Goal: Task Accomplishment & Management: Use online tool/utility

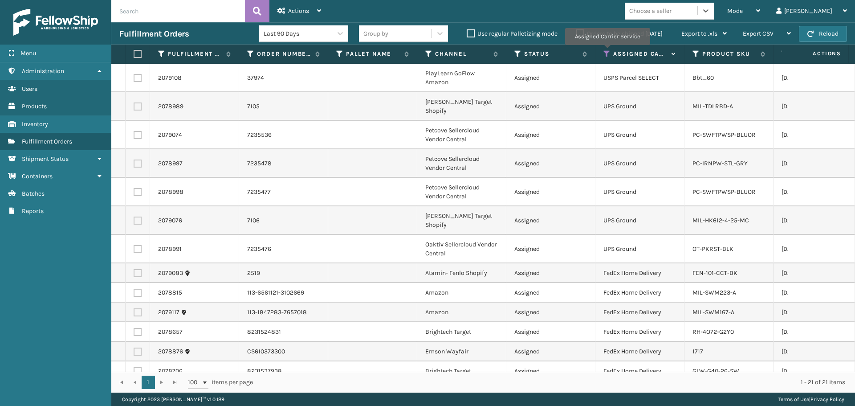
drag, startPoint x: 607, startPoint y: 51, endPoint x: 615, endPoint y: 61, distance: 12.7
click at [607, 51] on icon at bounding box center [606, 54] width 7 height 8
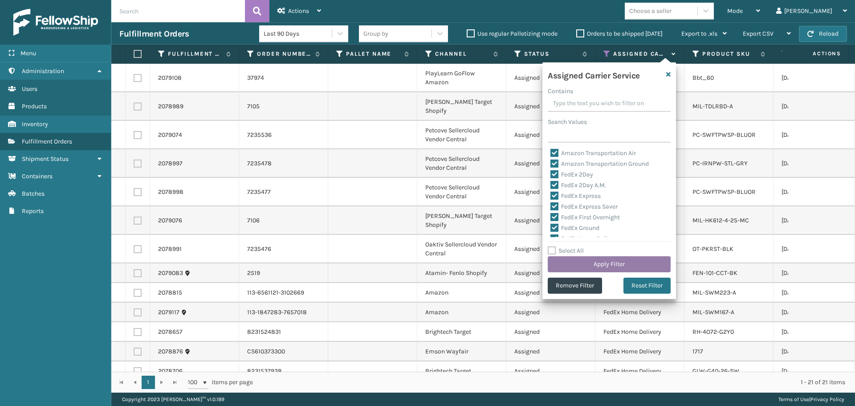
click at [615, 262] on button "Apply Filter" at bounding box center [609, 264] width 123 height 16
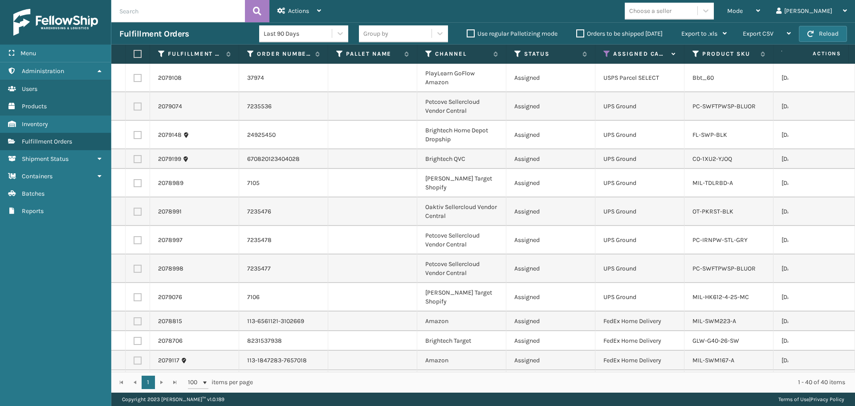
click at [720, 2] on div "Mode Regular Mode Picking Mode Labeling Mode Exit Scan Mode Choose a seller [PE…" at bounding box center [592, 11] width 526 height 22
click at [697, 13] on div "Choose a seller" at bounding box center [661, 11] width 73 height 15
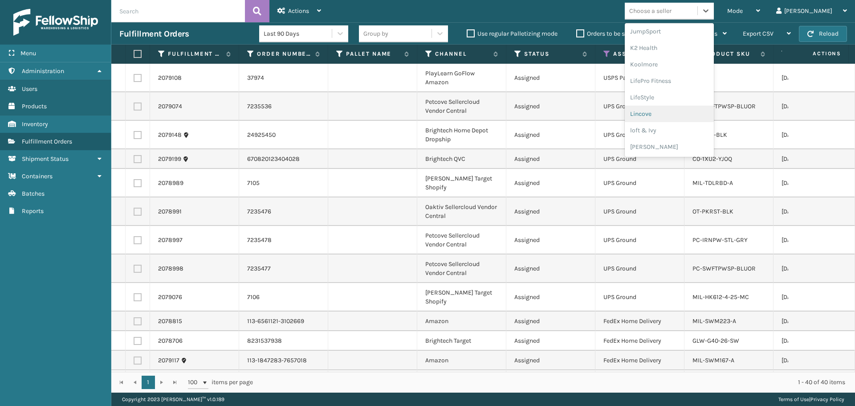
scroll to position [371, 0]
click at [689, 75] on div "[PERSON_NAME] Brands" at bounding box center [669, 74] width 89 height 16
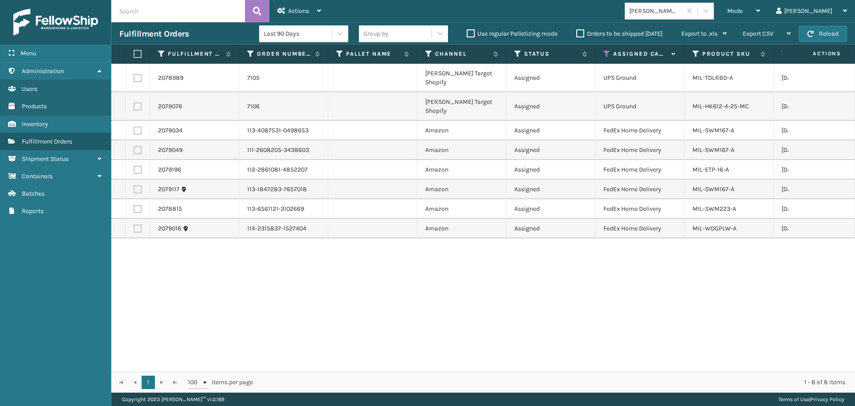
drag, startPoint x: 135, startPoint y: 54, endPoint x: 223, endPoint y: 35, distance: 89.4
click at [135, 54] on label at bounding box center [136, 54] width 5 height 8
click at [134, 54] on input "checkbox" at bounding box center [134, 54] width 0 height 6
checkbox input "true"
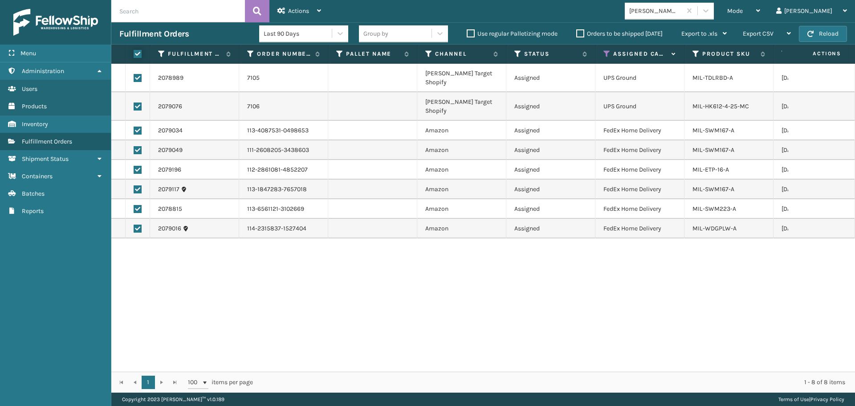
checkbox input "true"
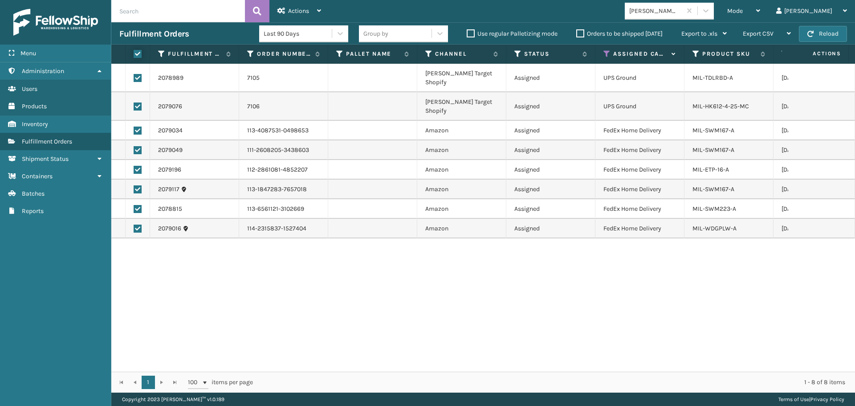
checkbox input "true"
click at [310, 4] on div "Actions" at bounding box center [299, 11] width 44 height 22
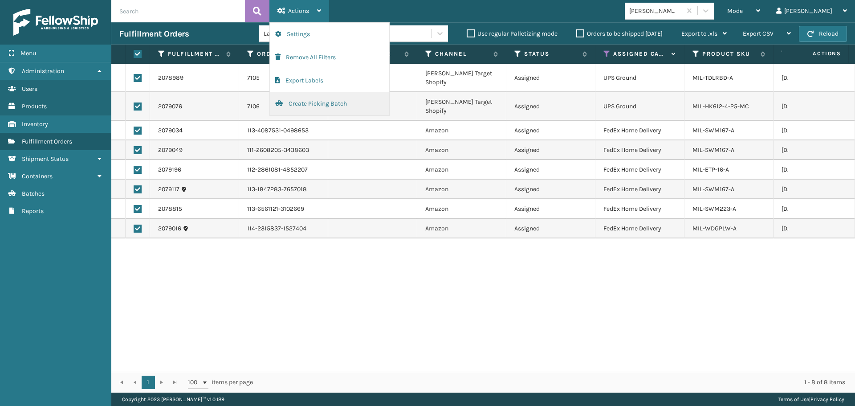
click at [296, 110] on button "Create Picking Batch" at bounding box center [329, 103] width 119 height 23
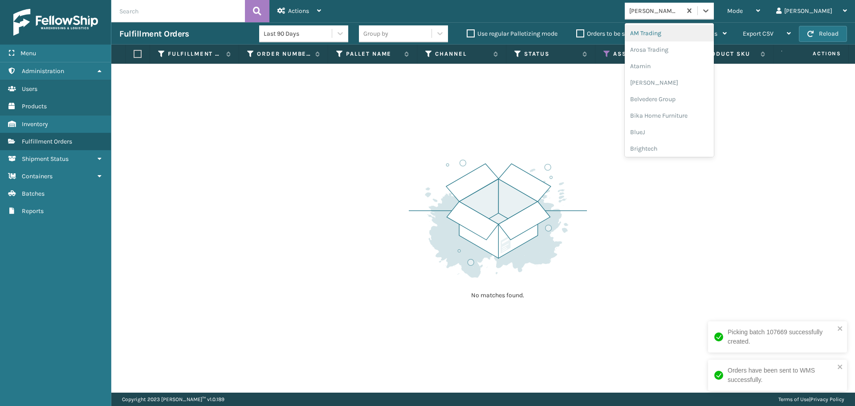
click at [681, 16] on div "[PERSON_NAME] Brands" at bounding box center [653, 11] width 57 height 15
click at [683, 146] on div "Brightech" at bounding box center [669, 148] width 89 height 16
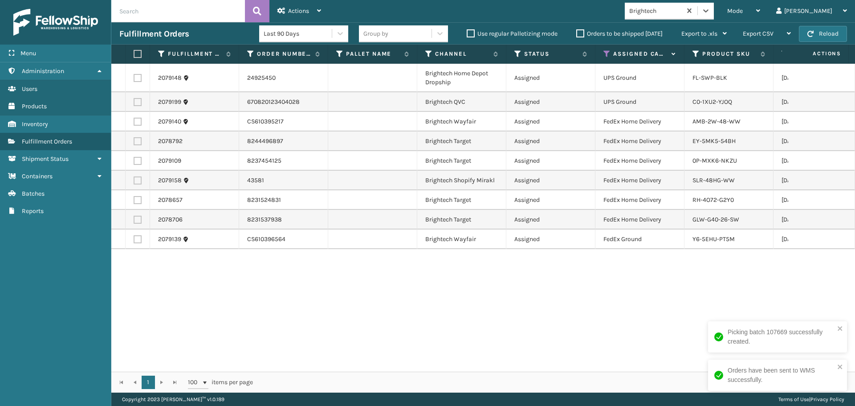
click at [138, 56] on label at bounding box center [136, 54] width 5 height 8
click at [134, 56] on input "checkbox" at bounding box center [134, 54] width 0 height 6
checkbox input "true"
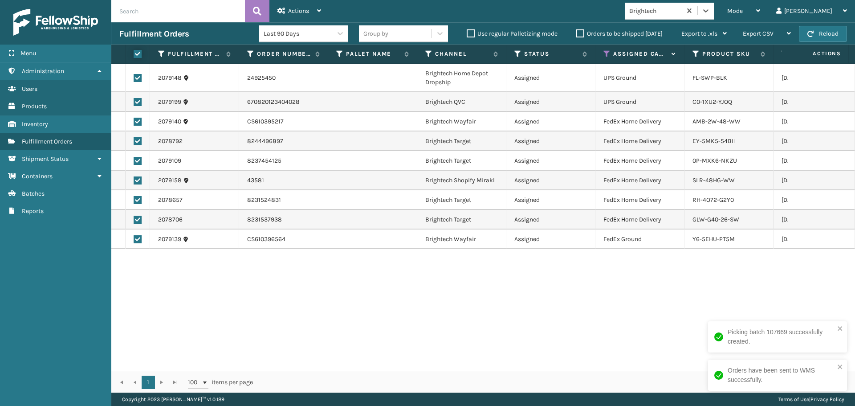
checkbox input "true"
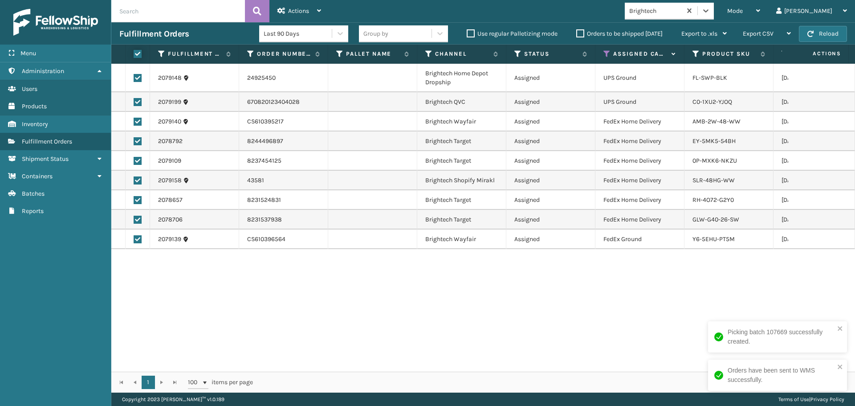
checkbox input "true"
click at [306, 9] on span "Actions" at bounding box center [298, 11] width 21 height 8
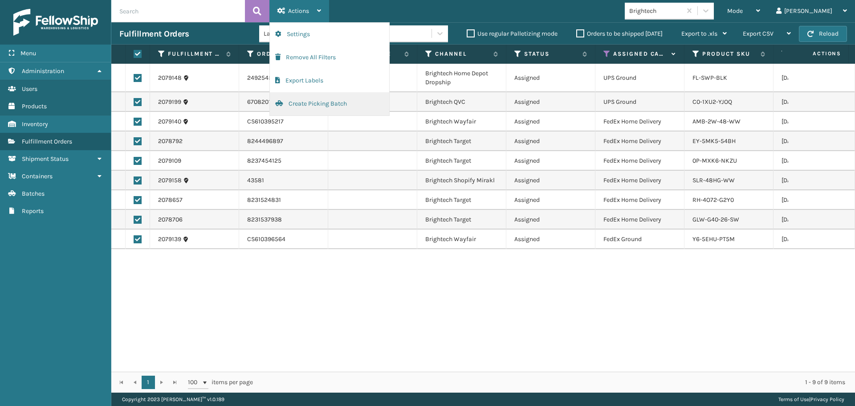
click at [302, 105] on button "Create Picking Batch" at bounding box center [329, 103] width 119 height 23
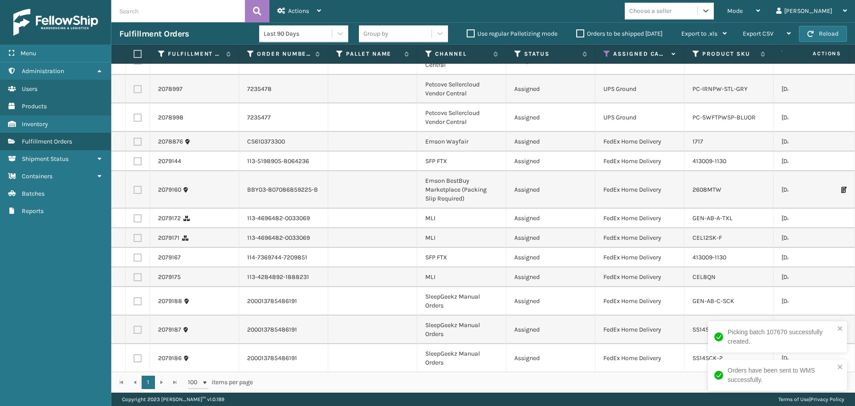
scroll to position [0, 0]
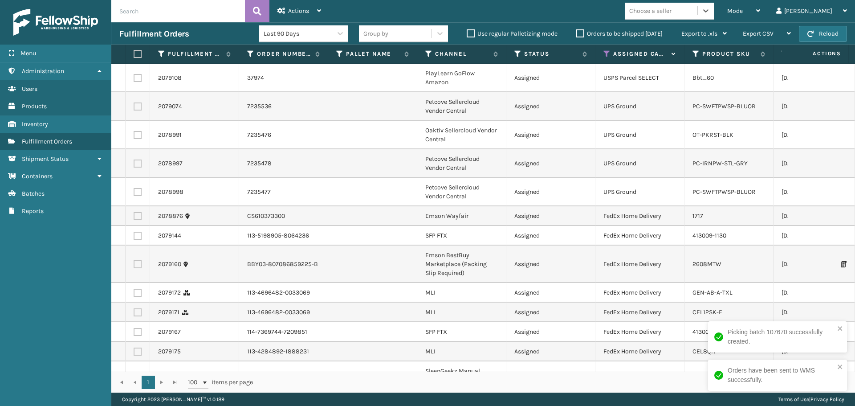
drag, startPoint x: 692, startPoint y: 13, endPoint x: 692, endPoint y: 22, distance: 9.4
click at [671, 14] on div "Choose a seller" at bounding box center [650, 10] width 42 height 9
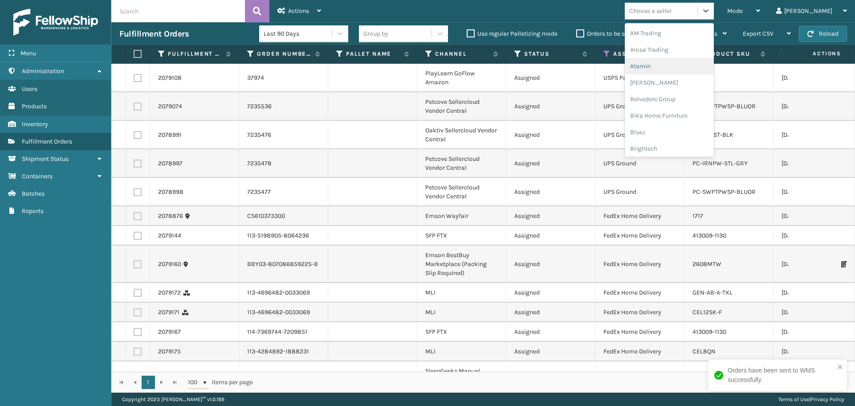
click at [675, 63] on div "Atamin" at bounding box center [669, 66] width 89 height 16
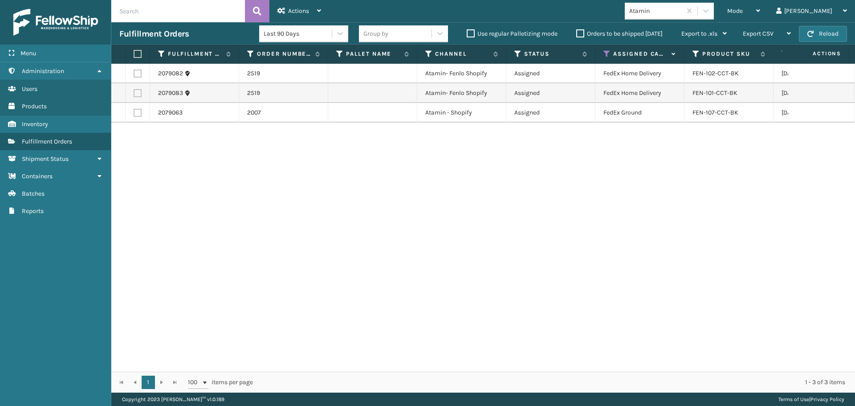
click at [136, 52] on label at bounding box center [136, 54] width 5 height 8
click at [134, 52] on input "checkbox" at bounding box center [134, 54] width 0 height 6
checkbox input "true"
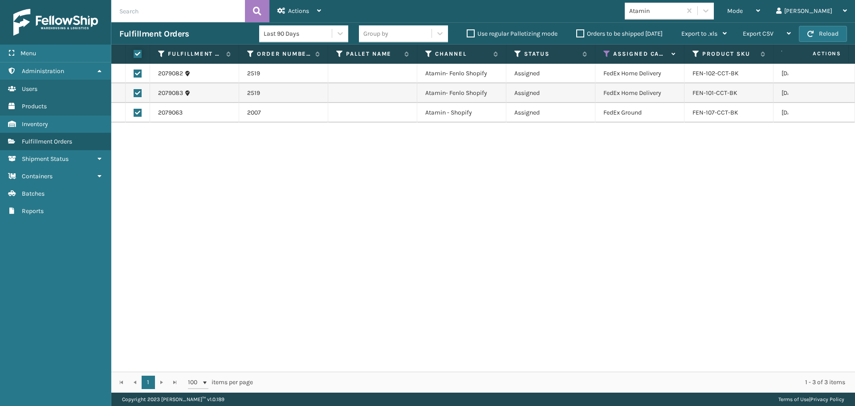
checkbox input "true"
click at [289, 6] on div "Actions" at bounding box center [299, 11] width 44 height 22
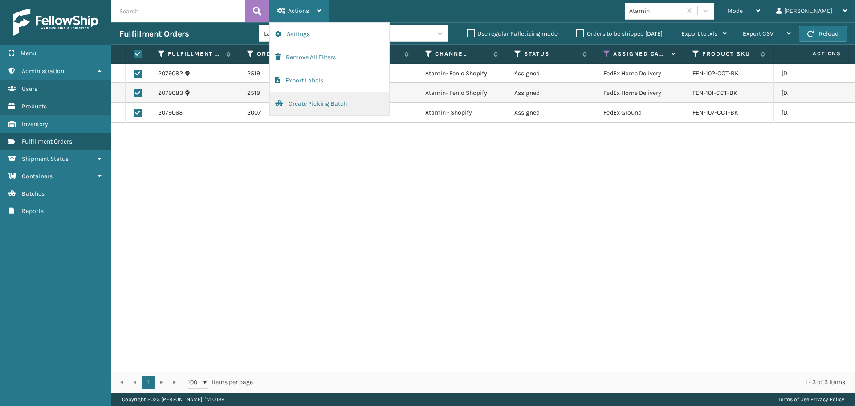
drag, startPoint x: 315, startPoint y: 107, endPoint x: 319, endPoint y: 106, distance: 4.5
click at [319, 106] on button "Create Picking Batch" at bounding box center [329, 103] width 119 height 23
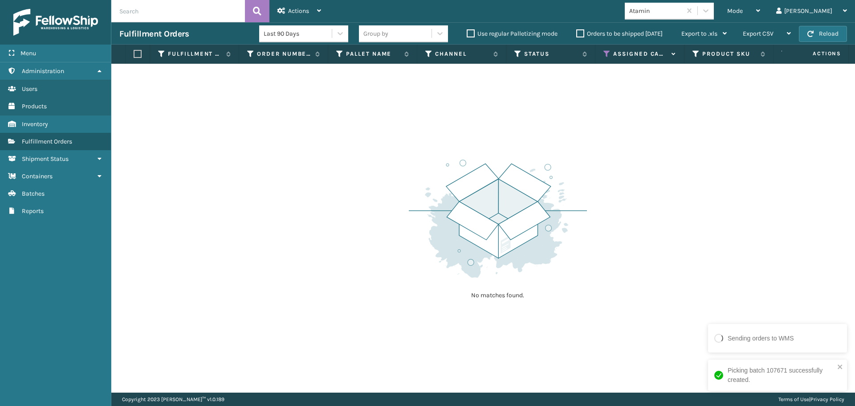
click at [682, 10] on div "Atamin" at bounding box center [655, 10] width 53 height 9
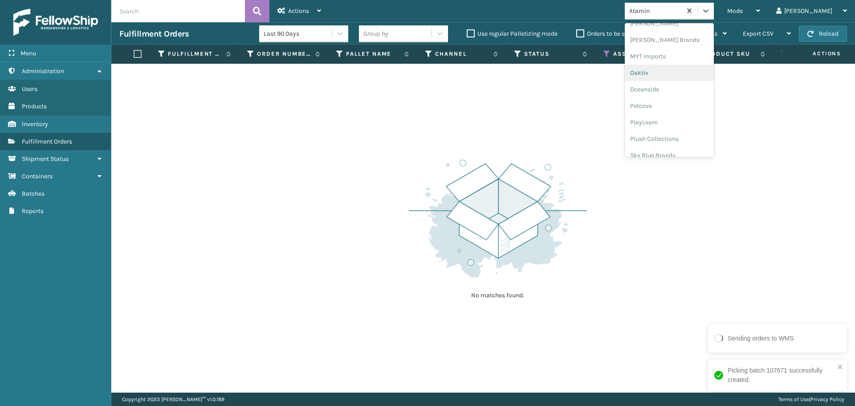
scroll to position [447, 0]
click at [676, 83] on div "PlayLearn" at bounding box center [669, 81] width 89 height 16
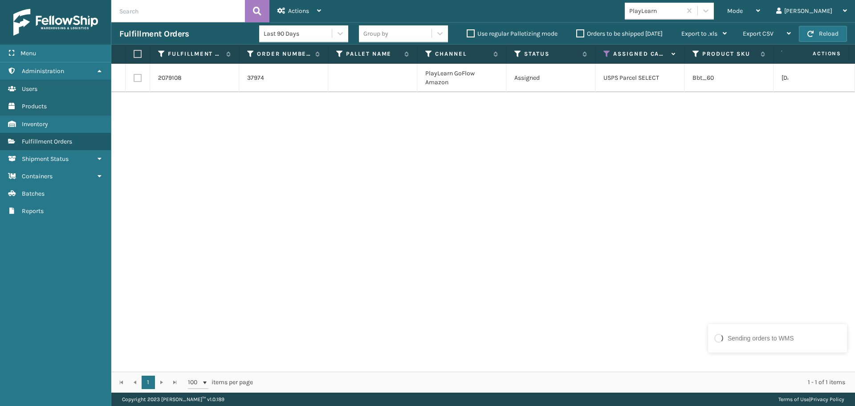
click at [139, 56] on label at bounding box center [136, 54] width 5 height 8
click at [134, 56] on input "checkbox" at bounding box center [134, 54] width 0 height 6
checkbox input "true"
drag, startPoint x: 294, startPoint y: 9, endPoint x: 299, endPoint y: 16, distance: 7.7
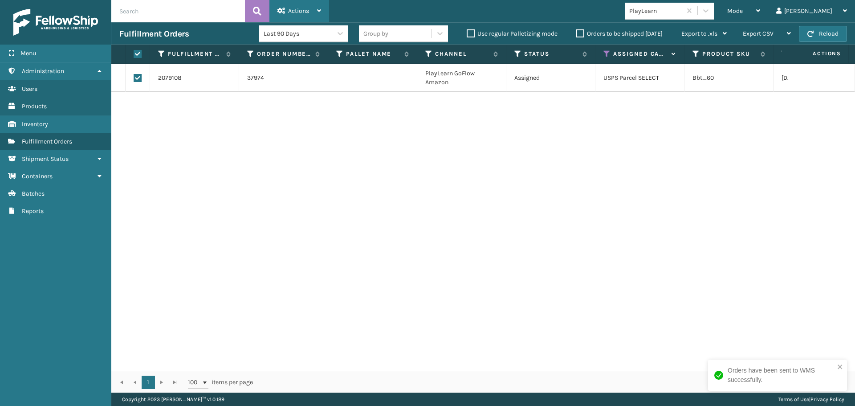
click at [294, 10] on span "Actions" at bounding box center [298, 11] width 21 height 8
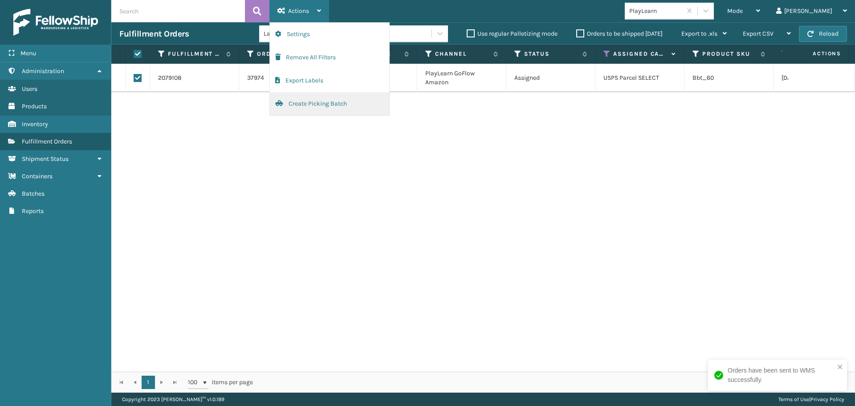
click at [325, 107] on button "Create Picking Batch" at bounding box center [329, 103] width 119 height 23
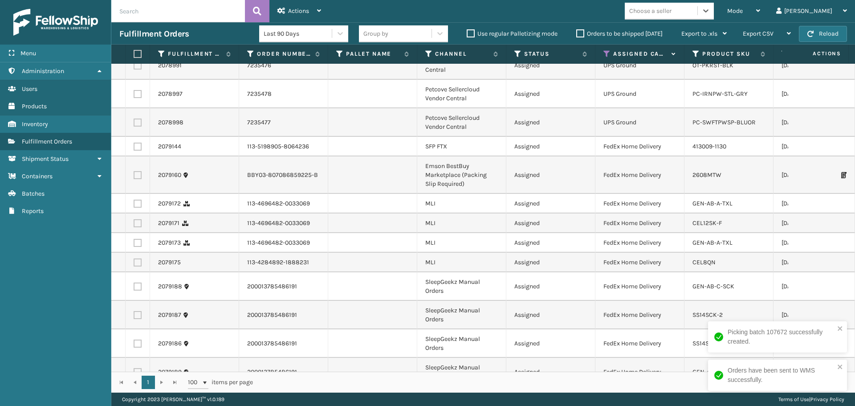
scroll to position [0, 0]
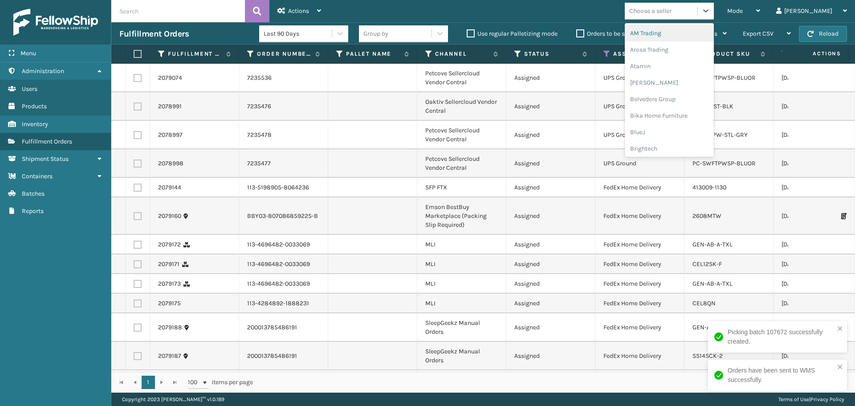
click at [687, 16] on div "Choose a seller" at bounding box center [661, 11] width 73 height 15
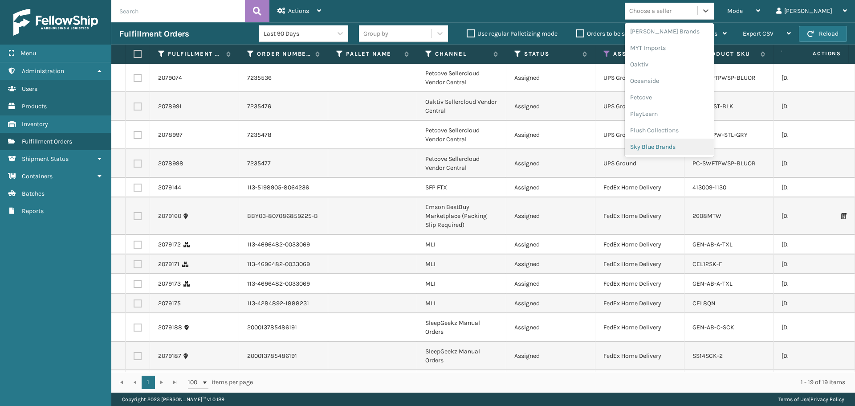
scroll to position [447, 0]
click at [681, 133] on div "SleepGeekz" at bounding box center [669, 130] width 89 height 16
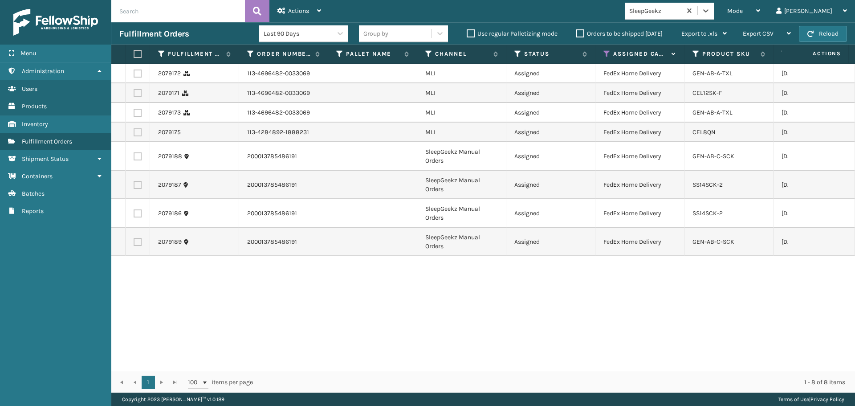
click at [133, 52] on th at bounding box center [138, 54] width 24 height 19
drag, startPoint x: 137, startPoint y: 51, endPoint x: 301, endPoint y: 20, distance: 167.2
click at [139, 51] on label at bounding box center [136, 54] width 5 height 8
click at [134, 51] on input "checkbox" at bounding box center [134, 54] width 0 height 6
checkbox input "true"
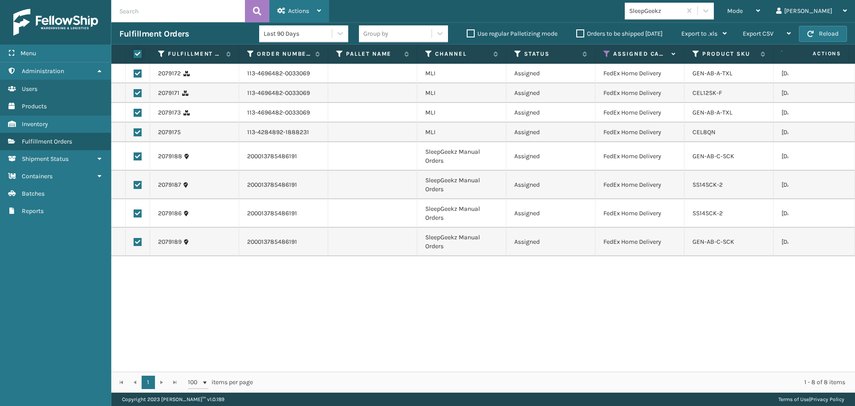
checkbox input "true"
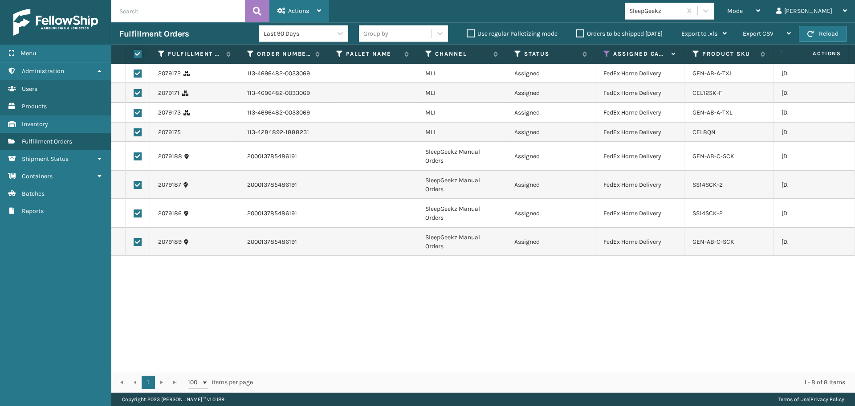
checkbox input "true"
click at [305, 8] on span "Actions" at bounding box center [298, 11] width 21 height 8
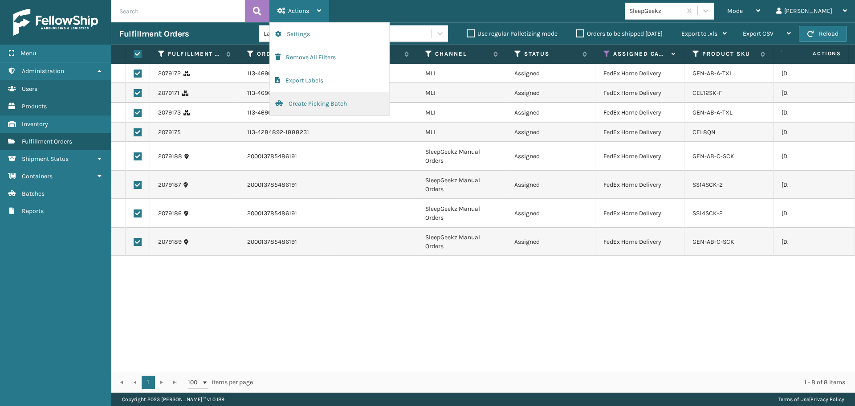
click at [324, 103] on button "Create Picking Batch" at bounding box center [329, 103] width 119 height 23
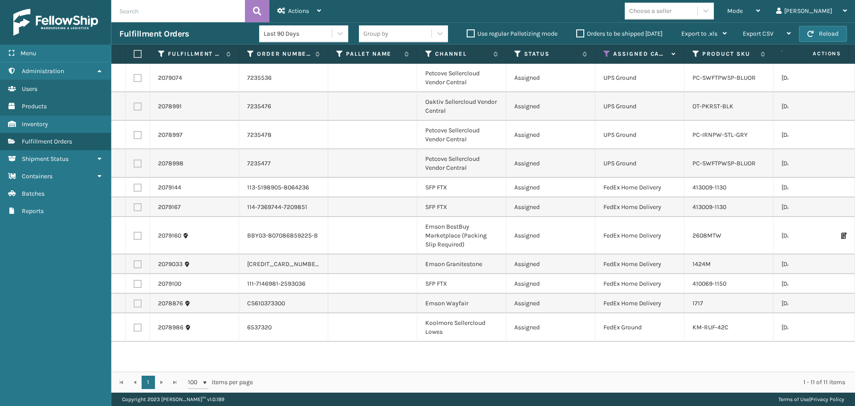
click at [136, 185] on label at bounding box center [138, 187] width 8 height 8
click at [134, 185] on input "checkbox" at bounding box center [134, 186] width 0 height 6
checkbox input "true"
click at [137, 207] on label at bounding box center [138, 207] width 8 height 8
click at [134, 207] on input "checkbox" at bounding box center [134, 206] width 0 height 6
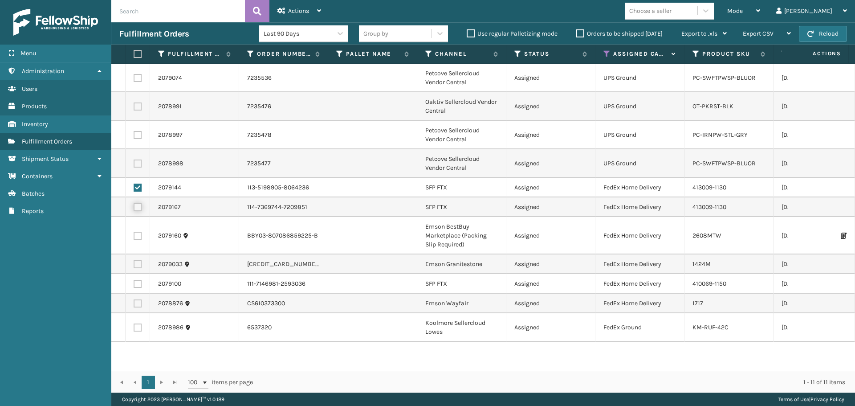
checkbox input "true"
click at [136, 232] on label at bounding box center [138, 236] width 8 height 8
click at [134, 232] on input "checkbox" at bounding box center [134, 235] width 0 height 6
checkbox input "true"
drag, startPoint x: 136, startPoint y: 262, endPoint x: 137, endPoint y: 270, distance: 8.1
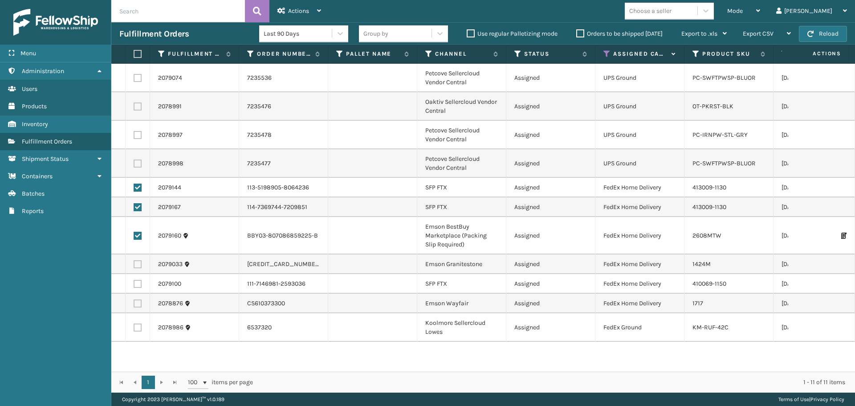
click at [136, 264] on label at bounding box center [138, 264] width 8 height 8
click at [134, 264] on input "checkbox" at bounding box center [134, 263] width 0 height 6
checkbox input "true"
click at [137, 285] on label at bounding box center [138, 284] width 8 height 8
click at [134, 285] on input "checkbox" at bounding box center [134, 283] width 0 height 6
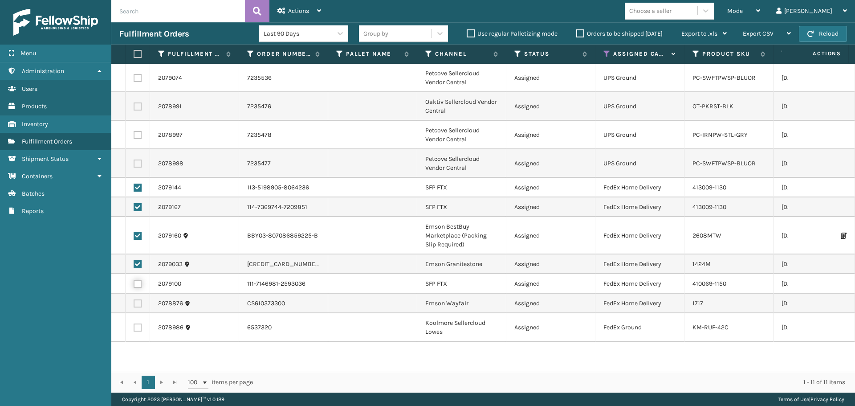
checkbox input "true"
click at [140, 304] on label at bounding box center [138, 303] width 8 height 8
click at [134, 304] on input "checkbox" at bounding box center [134, 302] width 0 height 6
checkbox input "true"
click at [136, 328] on label at bounding box center [138, 327] width 8 height 8
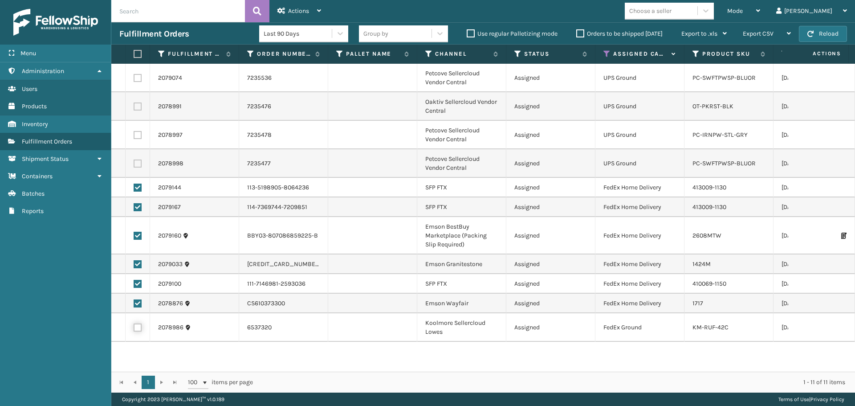
click at [134, 328] on input "checkbox" at bounding box center [134, 326] width 0 height 6
checkbox input "true"
click at [296, 13] on span "Actions" at bounding box center [298, 11] width 21 height 8
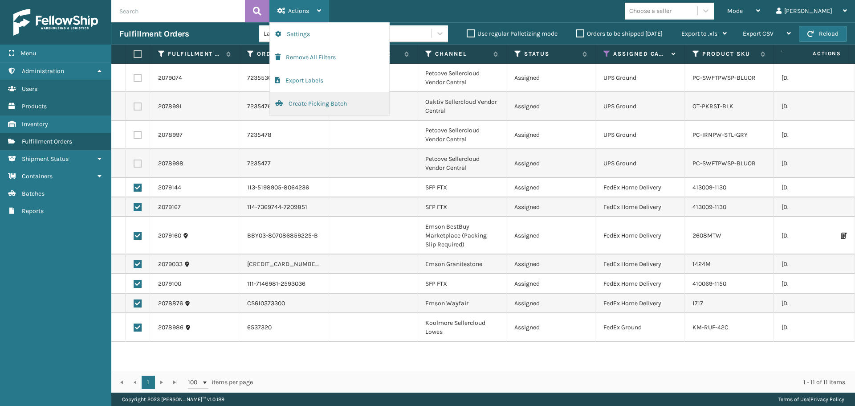
click at [305, 102] on button "Create Picking Batch" at bounding box center [329, 103] width 119 height 23
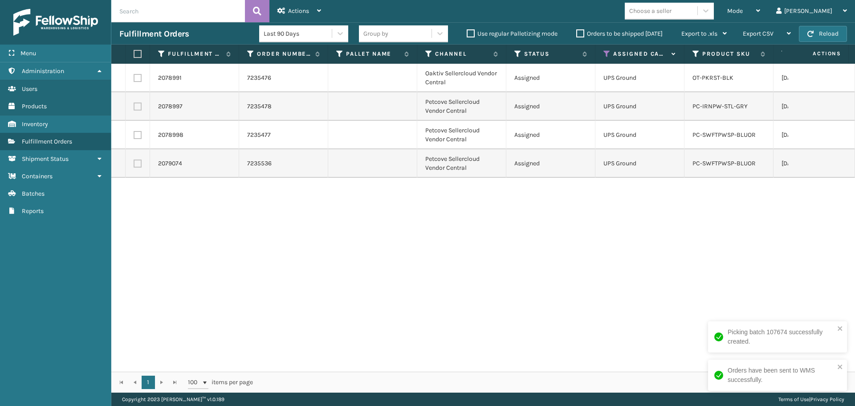
click at [137, 51] on label at bounding box center [136, 54] width 5 height 8
click at [134, 51] on input "checkbox" at bounding box center [134, 54] width 0 height 6
checkbox input "true"
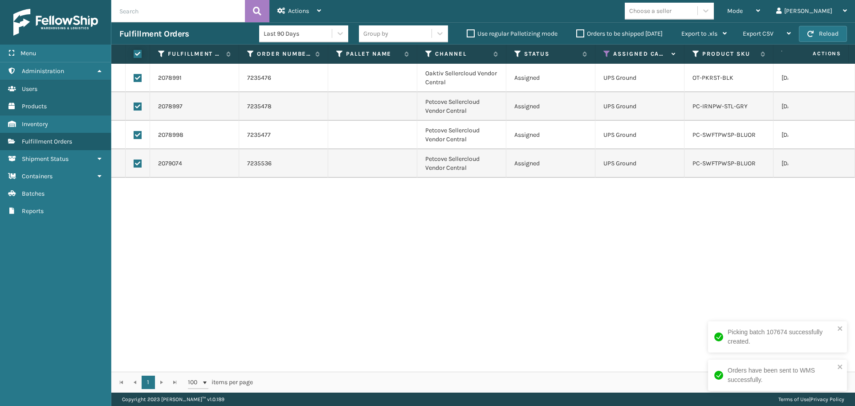
checkbox input "true"
click at [286, 10] on div "Actions" at bounding box center [299, 11] width 44 height 22
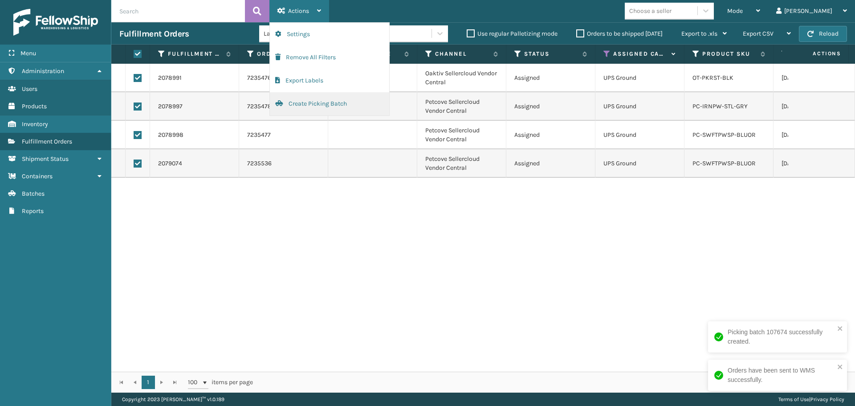
click at [320, 105] on button "Create Picking Batch" at bounding box center [329, 103] width 119 height 23
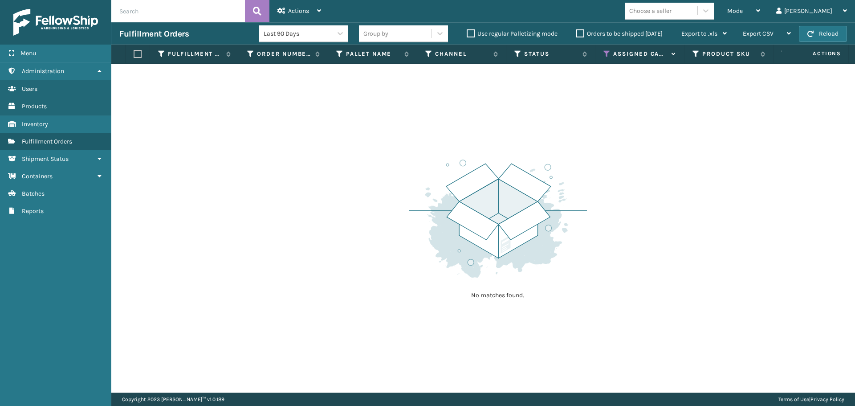
drag, startPoint x: 607, startPoint y: 57, endPoint x: 605, endPoint y: 62, distance: 6.0
click at [607, 57] on icon at bounding box center [606, 54] width 7 height 8
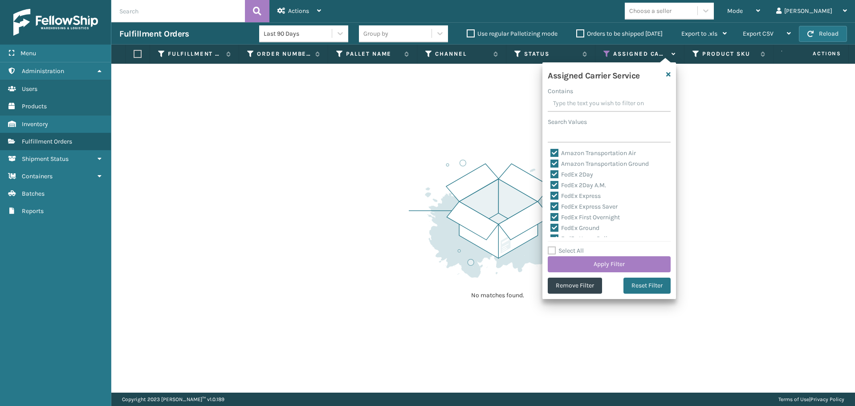
click at [617, 274] on div "Assigned Carrier Service Contains Search Values Amazon Transportation Air Amazo…" at bounding box center [609, 180] width 134 height 236
click at [613, 265] on button "Apply Filter" at bounding box center [609, 264] width 123 height 16
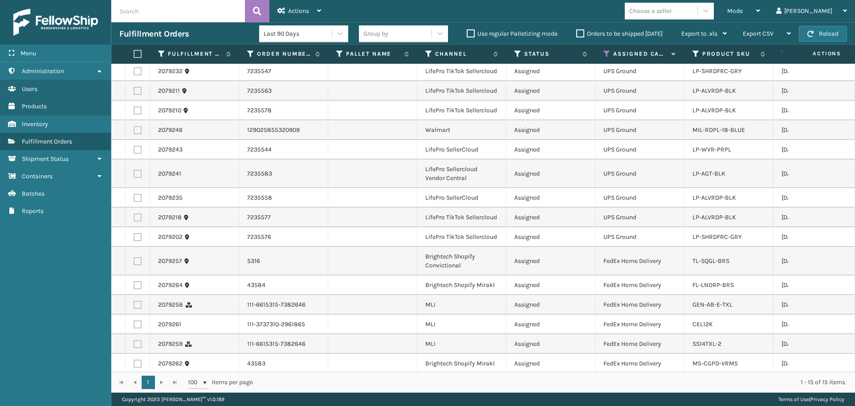
scroll to position [0, 0]
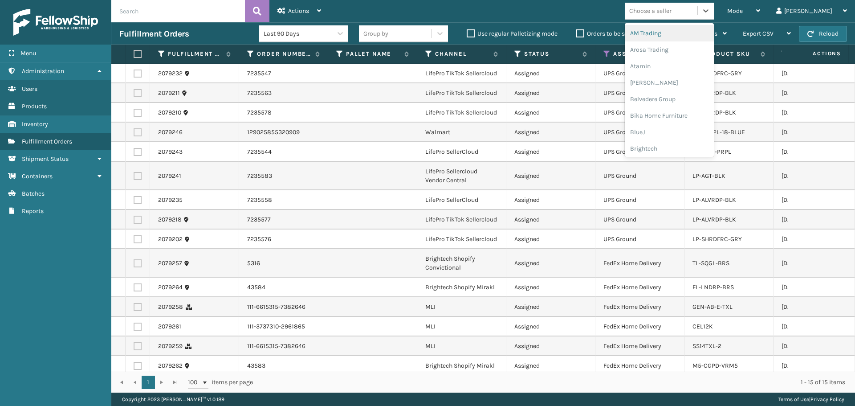
click at [671, 12] on div "Choose a seller" at bounding box center [650, 10] width 42 height 9
drag, startPoint x: 722, startPoint y: 102, endPoint x: 712, endPoint y: 111, distance: 13.9
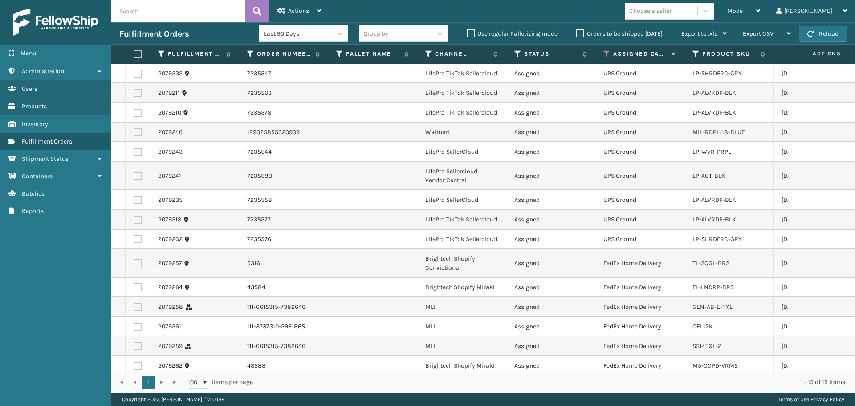
drag, startPoint x: 712, startPoint y: 111, endPoint x: 689, endPoint y: 7, distance: 106.7
click at [671, 7] on div "Choose a seller" at bounding box center [650, 10] width 42 height 9
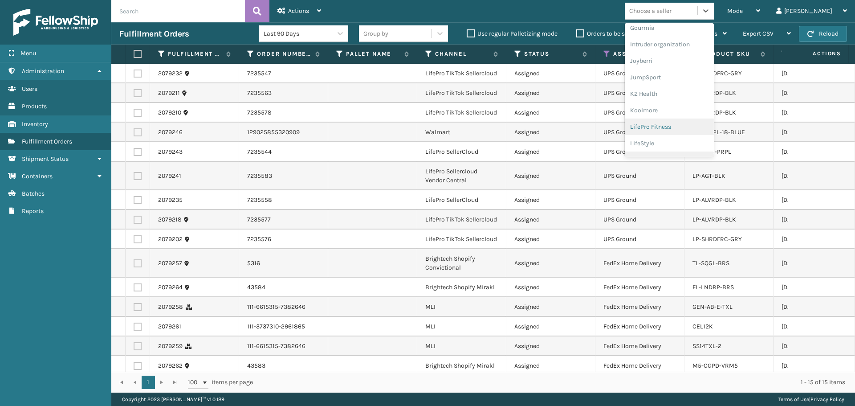
scroll to position [269, 0]
click at [670, 97] on div "LifePro Fitness" at bounding box center [669, 94] width 89 height 16
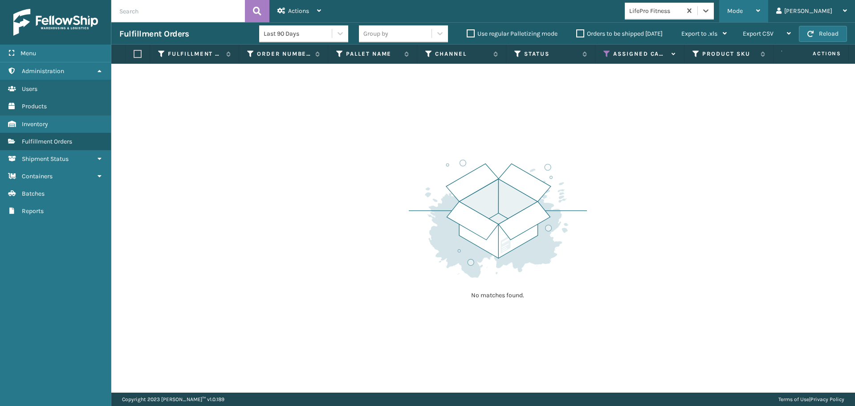
click at [760, 6] on div "Mode" at bounding box center [743, 11] width 33 height 22
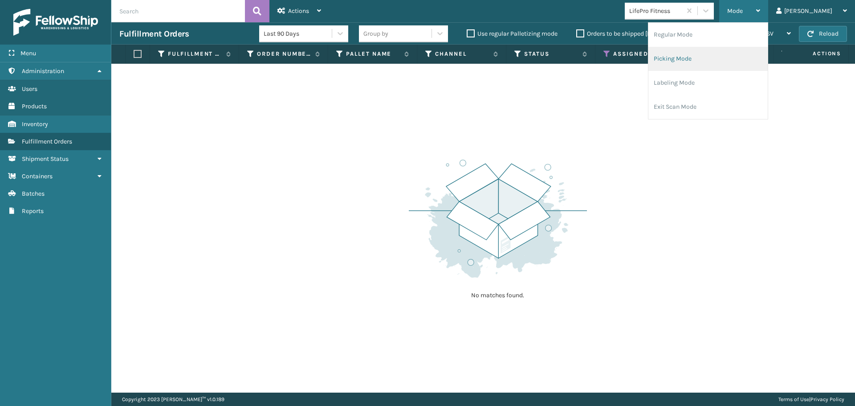
click at [716, 61] on li "Picking Mode" at bounding box center [707, 59] width 119 height 24
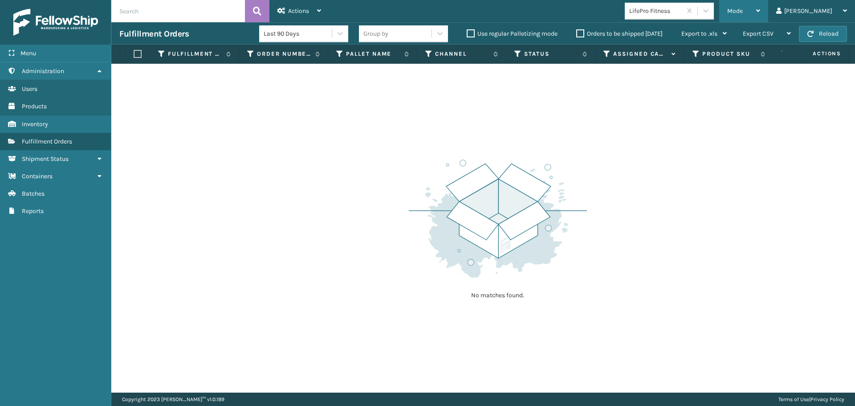
click at [743, 12] on span "Mode" at bounding box center [735, 11] width 16 height 8
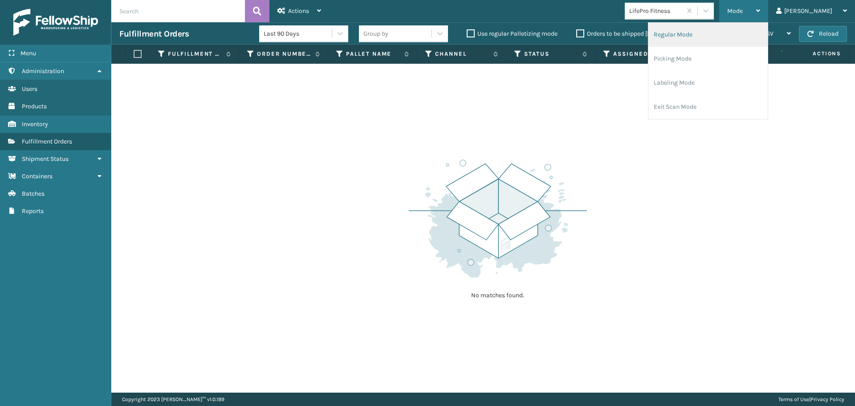
click at [724, 37] on li "Regular Mode" at bounding box center [707, 35] width 119 height 24
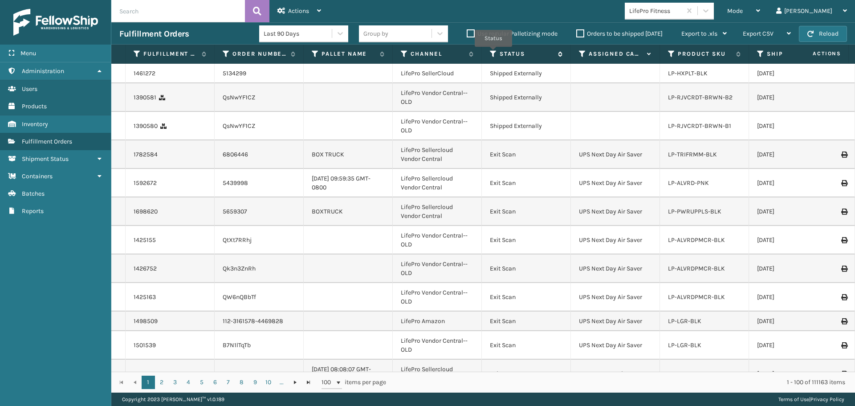
click at [492, 53] on icon at bounding box center [493, 54] width 7 height 8
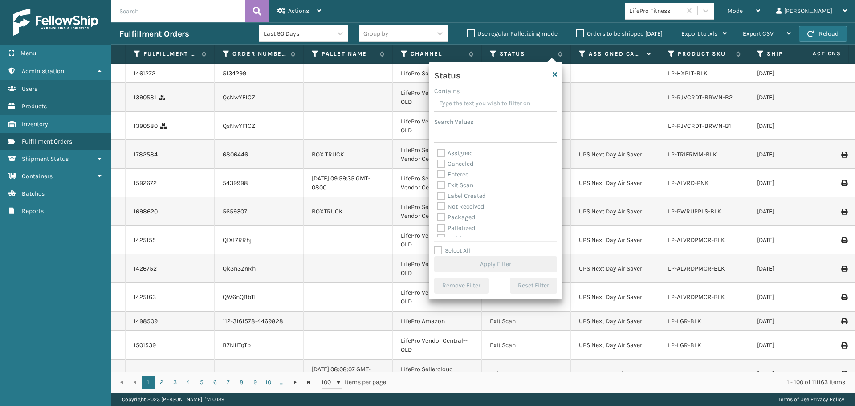
scroll to position [45, 0]
click at [461, 196] on label "Picking" at bounding box center [453, 194] width 32 height 8
click at [437, 195] on input "Picking" at bounding box center [437, 192] width 0 height 6
checkbox input "true"
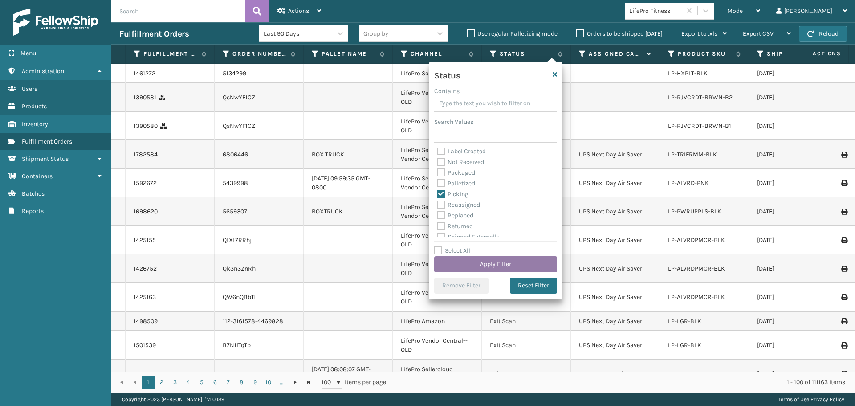
click at [473, 266] on button "Apply Filter" at bounding box center [495, 264] width 123 height 16
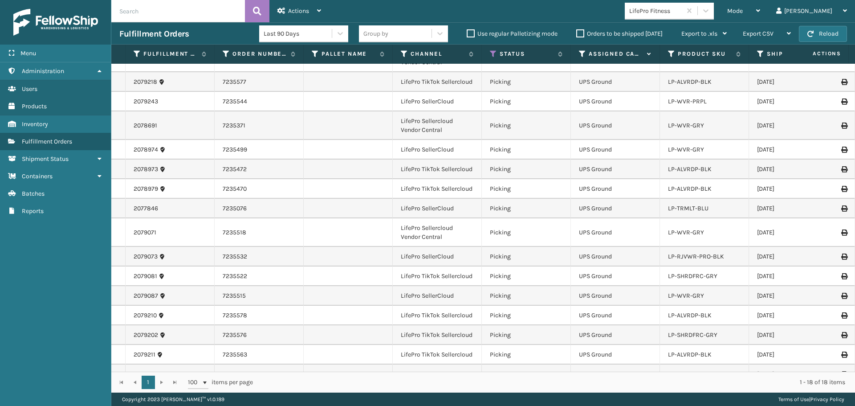
scroll to position [0, 0]
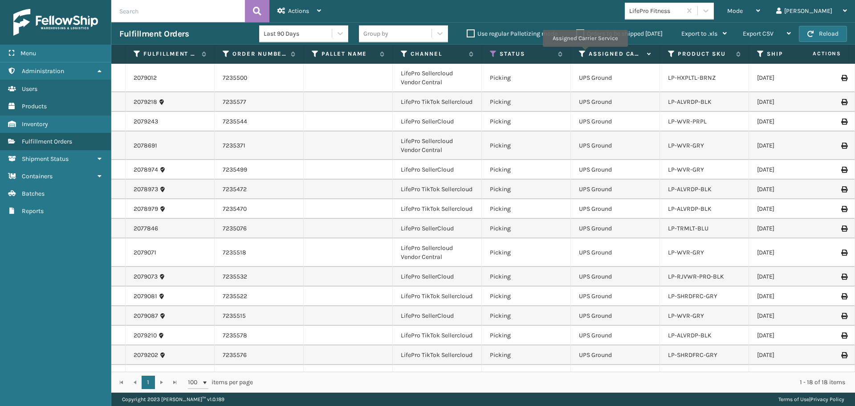
click at [585, 53] on icon at bounding box center [582, 54] width 7 height 8
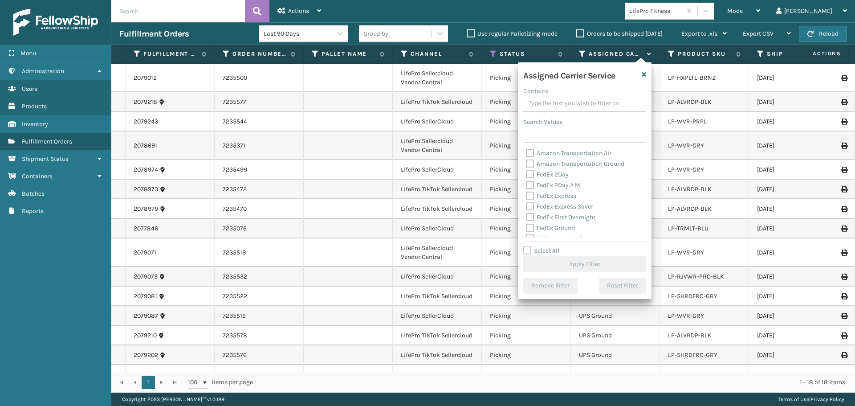
click at [533, 249] on label "Select All" at bounding box center [541, 251] width 36 height 8
click at [533, 246] on input "Select All" at bounding box center [590, 245] width 134 height 1
checkbox input "true"
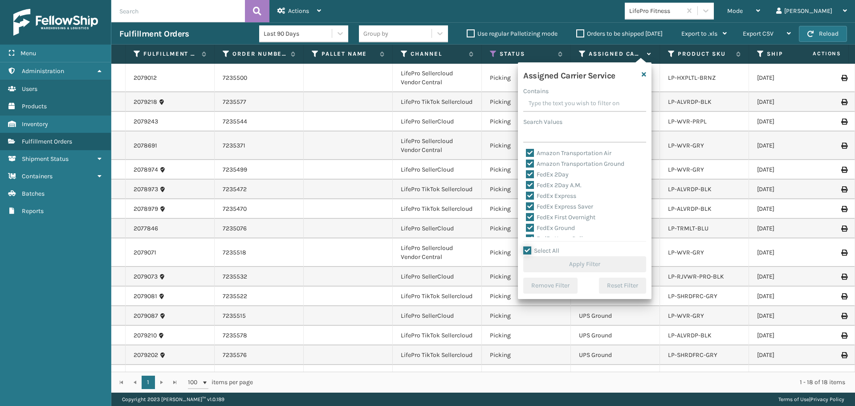
checkbox input "true"
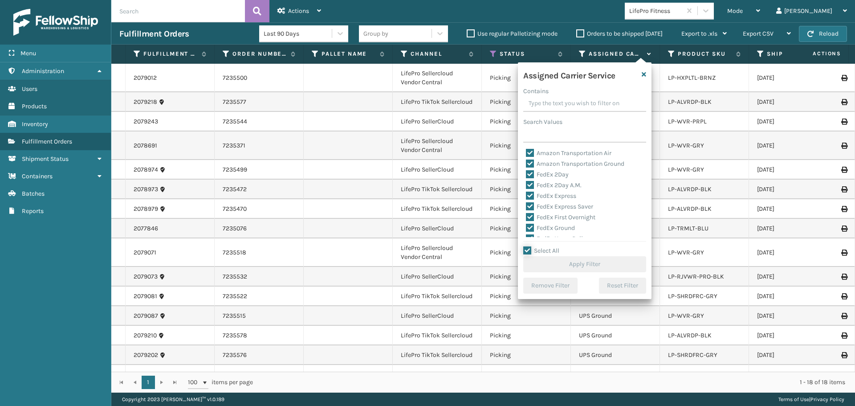
checkbox input "true"
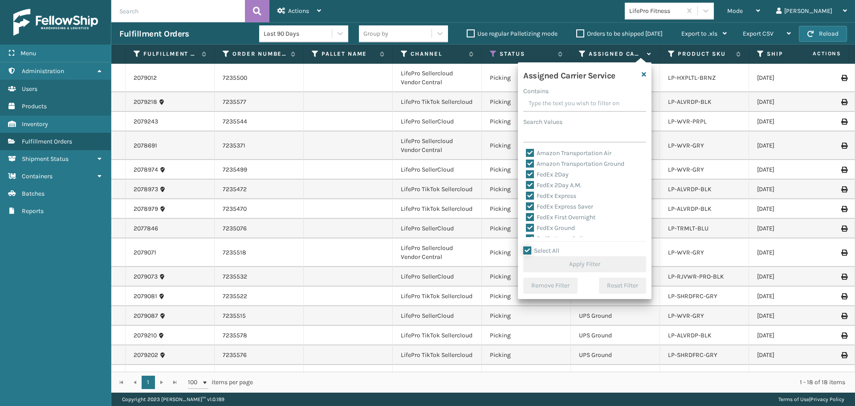
checkbox input "true"
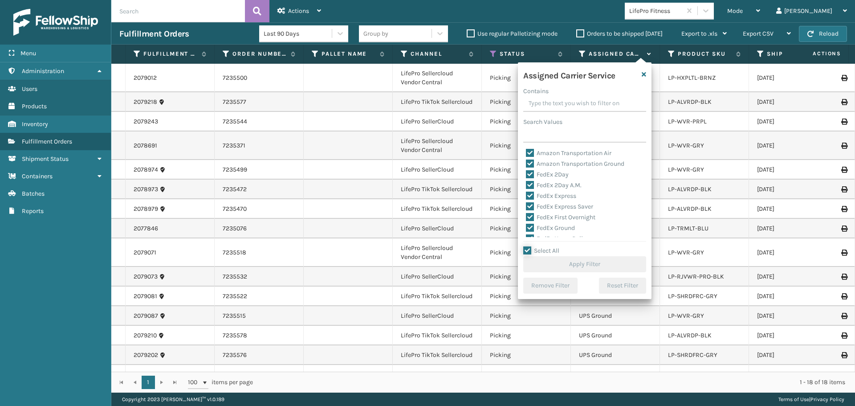
checkbox input "true"
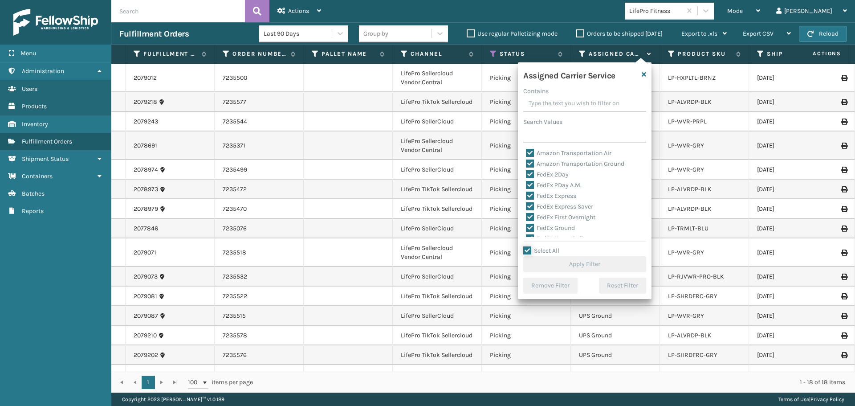
checkbox input "true"
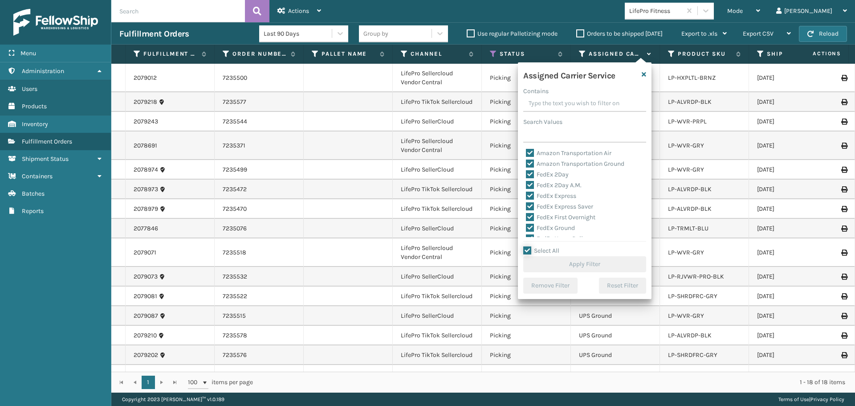
checkbox input "true"
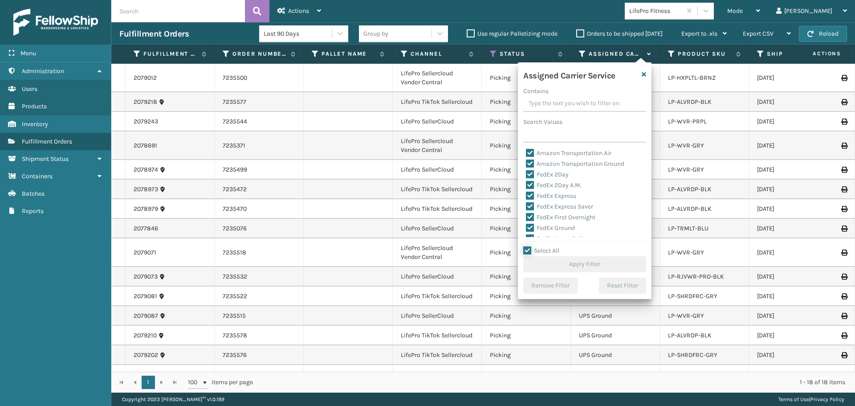
checkbox input "true"
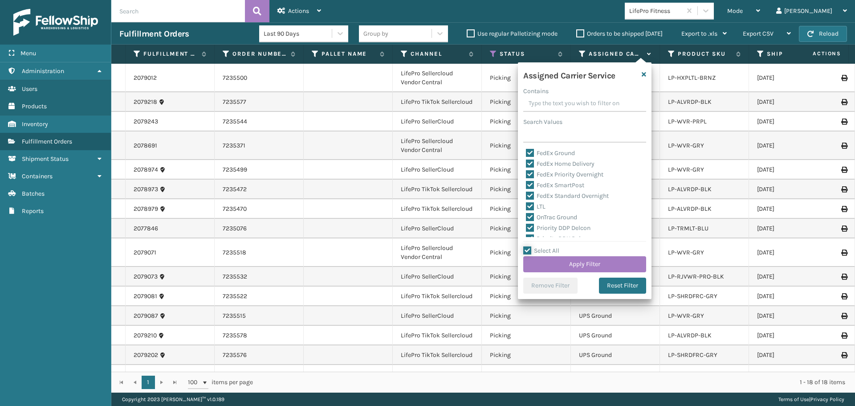
scroll to position [89, 0]
click at [537, 196] on div "LTL" at bounding box center [585, 192] width 118 height 11
click at [537, 191] on label "LTL" at bounding box center [536, 192] width 20 height 8
click at [526, 191] on input "LTL" at bounding box center [526, 190] width 0 height 6
checkbox input "false"
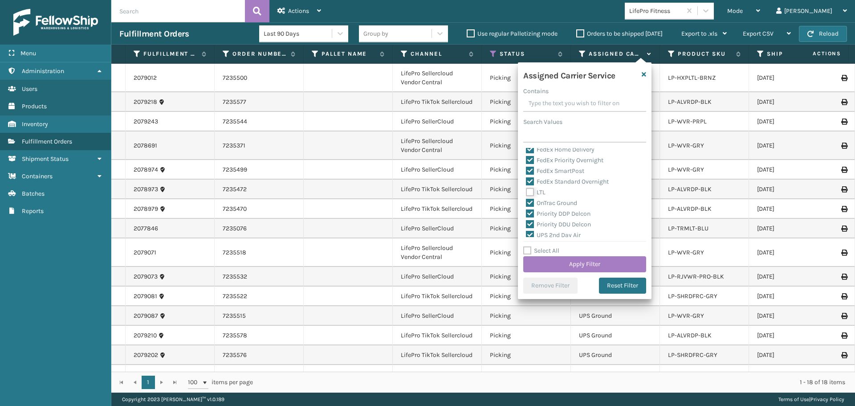
checkbox input "false"
click at [577, 263] on button "Apply Filter" at bounding box center [584, 264] width 123 height 16
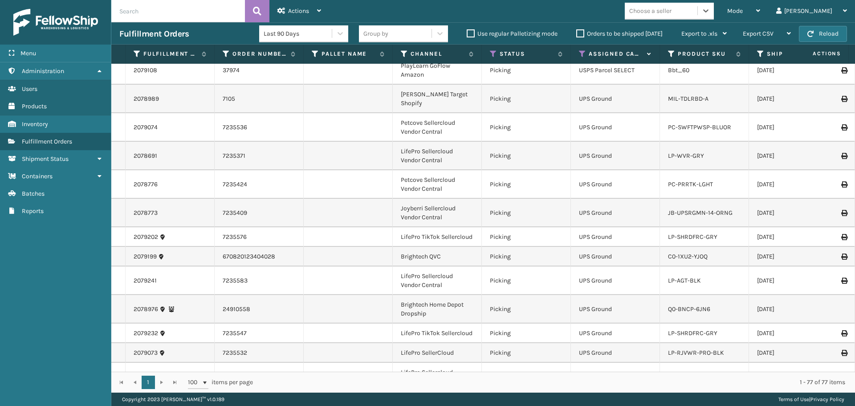
scroll to position [0, 0]
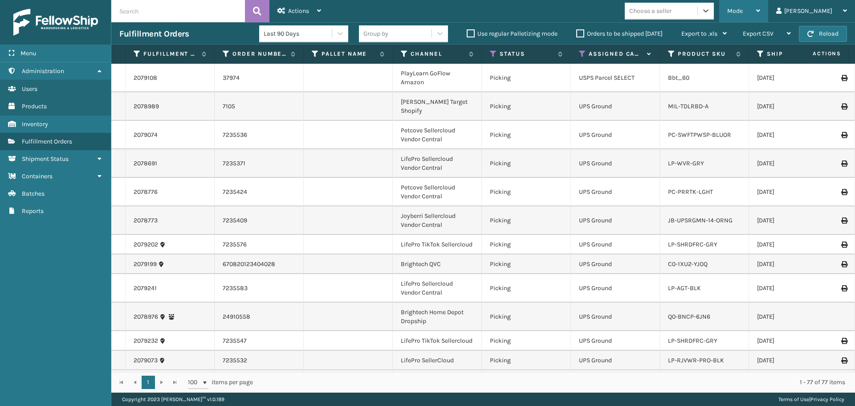
click at [743, 12] on span "Mode" at bounding box center [735, 11] width 16 height 8
